Goal: Navigation & Orientation: Find specific page/section

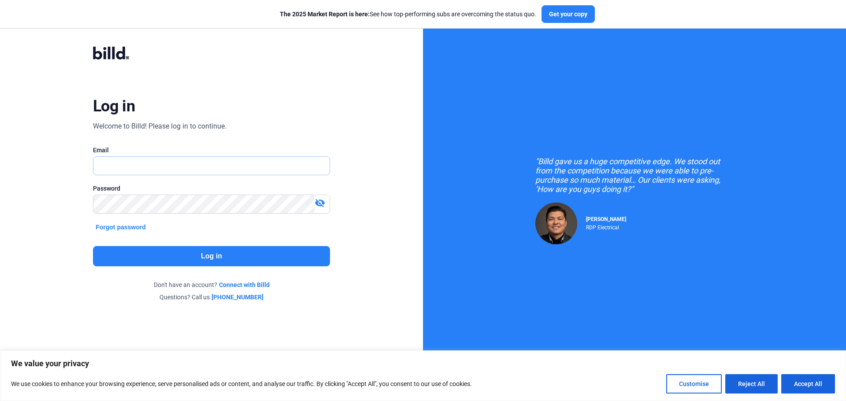
type input "[PERSON_NAME][EMAIL_ADDRESS][DOMAIN_NAME]"
click at [299, 260] on button "Log in" at bounding box center [211, 256] width 237 height 20
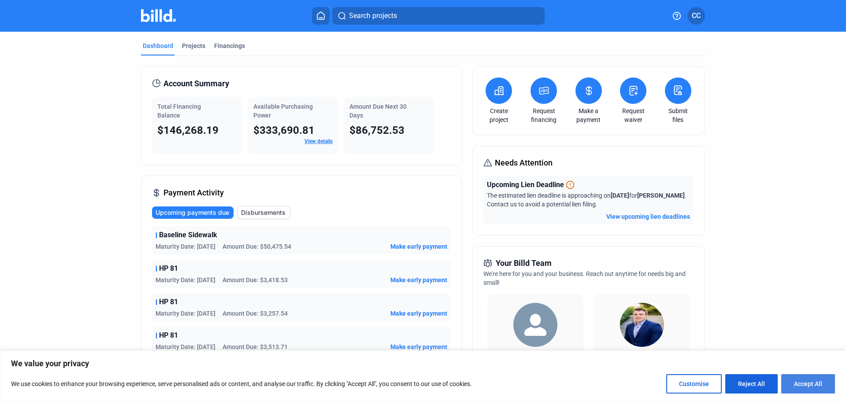
click at [806, 386] on button "Accept All" at bounding box center [808, 384] width 54 height 19
checkbox input "true"
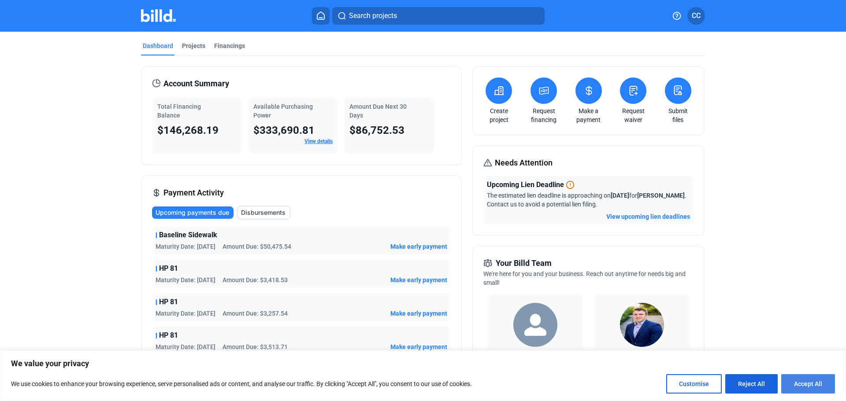
checkbox input "true"
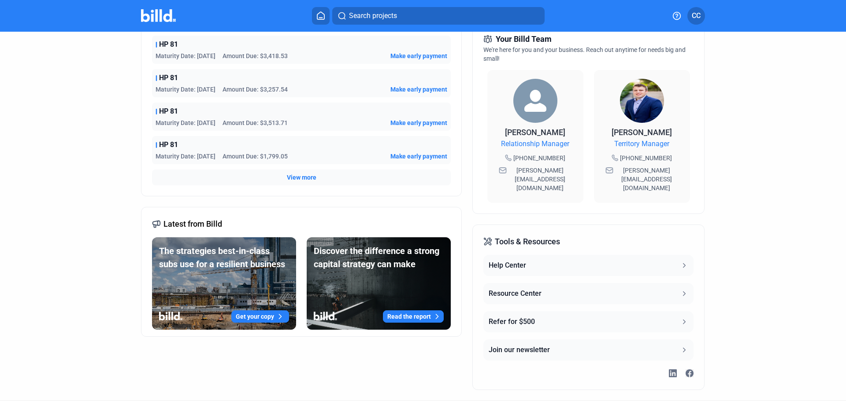
scroll to position [228, 0]
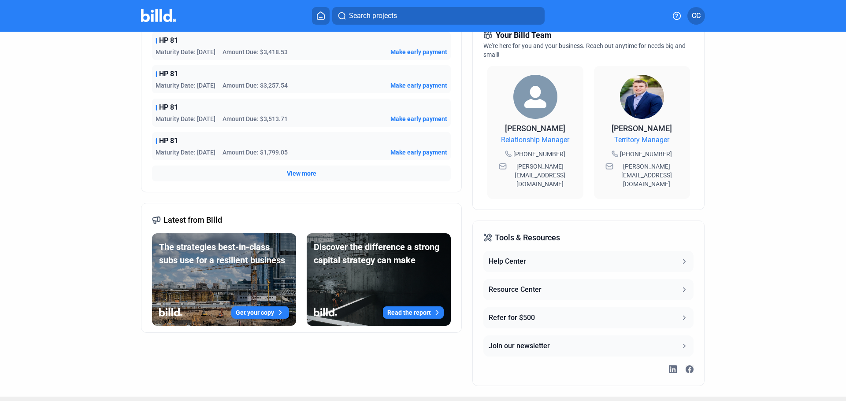
click at [654, 279] on button "Resource Center" at bounding box center [588, 289] width 210 height 21
click at [685, 258] on icon at bounding box center [684, 262] width 8 height 8
